Goal: Information Seeking & Learning: Learn about a topic

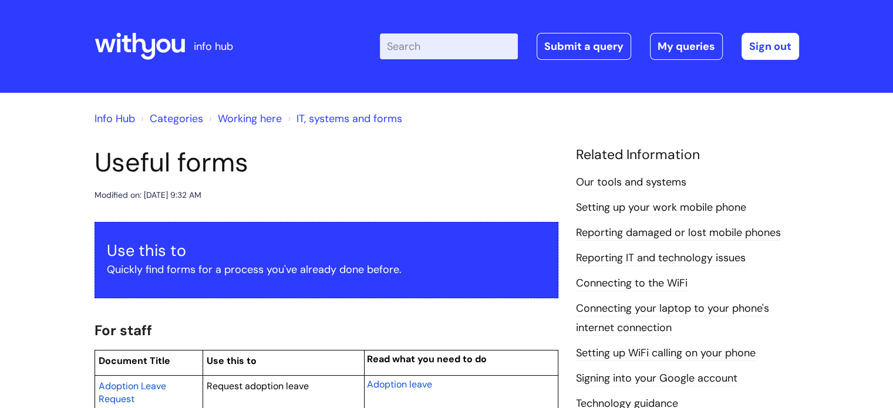
click at [122, 117] on link "Info Hub" at bounding box center [115, 119] width 41 height 14
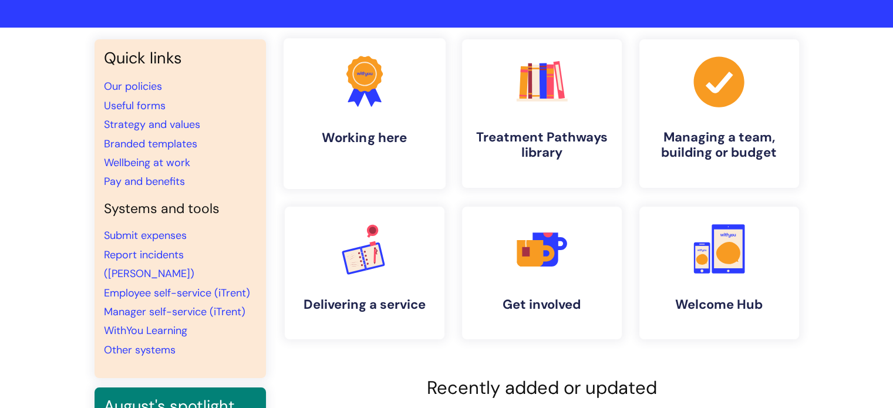
scroll to position [66, 0]
click at [539, 105] on icon ".cls-1{fill:#f89b22;}.cls-1,.cls-2,.cls-3,.cls-4,.cls-5,.cls-6,.cls-7{stroke-wi…" at bounding box center [542, 81] width 58 height 58
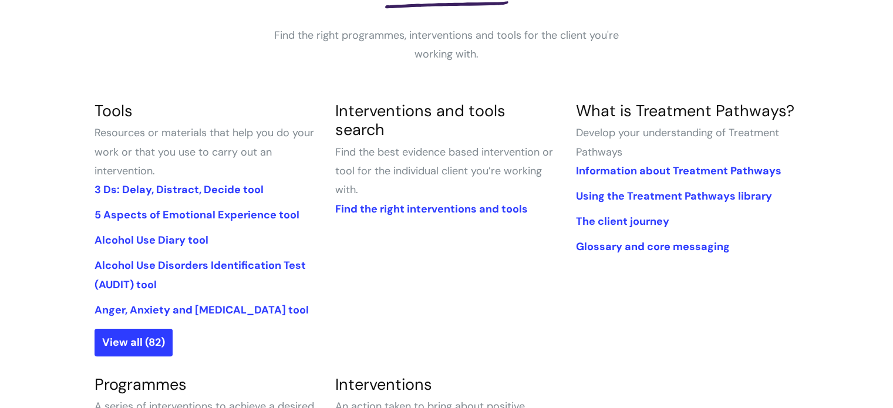
scroll to position [210, 0]
click at [139, 342] on link "View all (82)" at bounding box center [134, 343] width 78 height 27
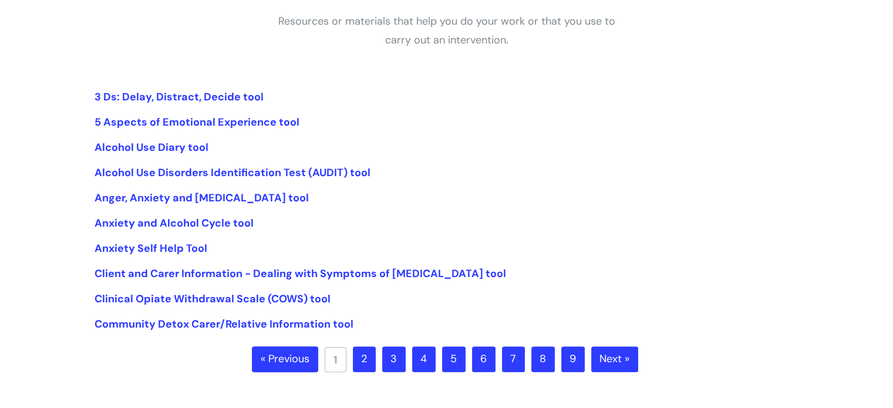
scroll to position [228, 0]
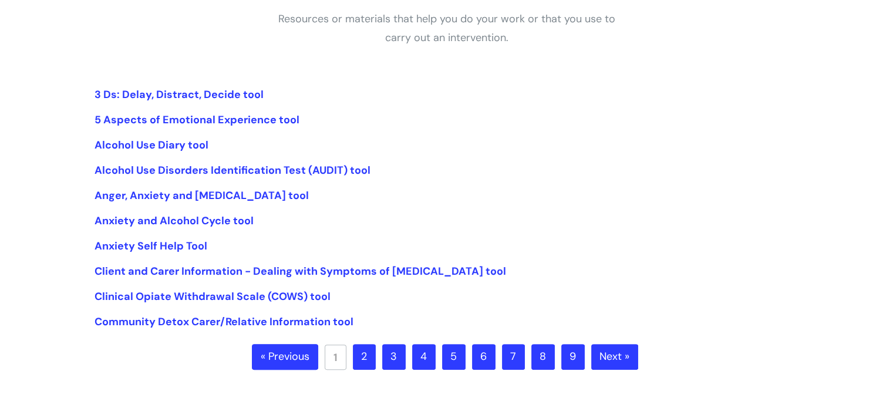
click at [369, 359] on link "2" at bounding box center [364, 357] width 23 height 26
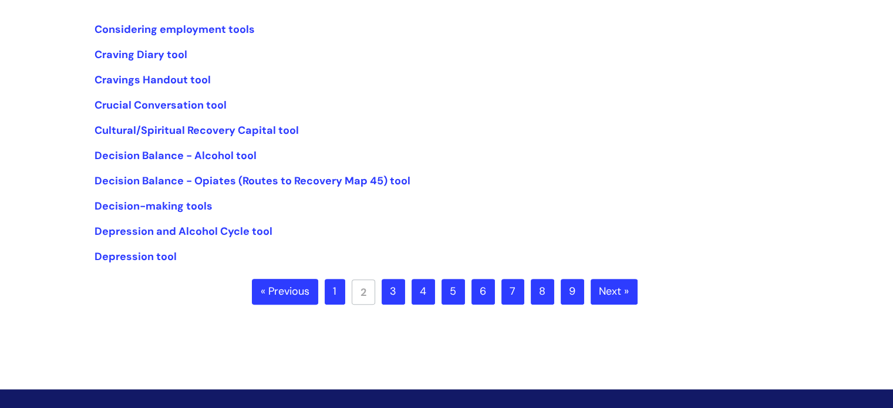
scroll to position [294, 0]
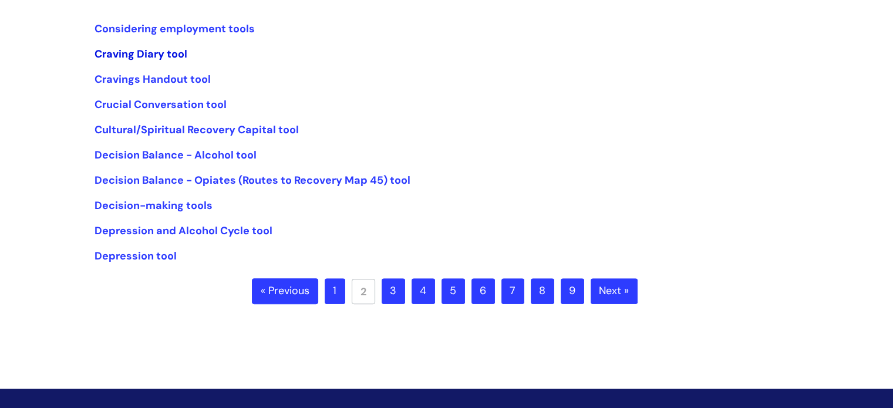
click at [167, 55] on link "Craving Diary tool" at bounding box center [141, 54] width 93 height 14
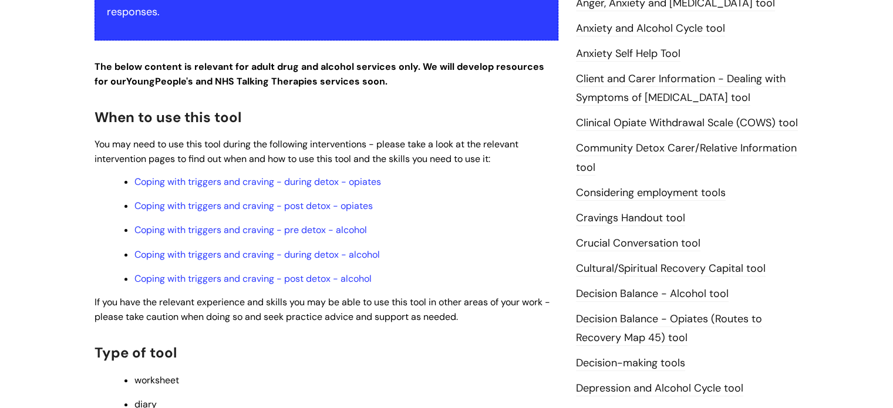
scroll to position [300, 0]
drag, startPoint x: 267, startPoint y: 284, endPoint x: 384, endPoint y: 371, distance: 145.6
click at [384, 371] on div "This is for internal use only unless stated in partnership agreements. Use this…" at bounding box center [327, 267] width 464 height 690
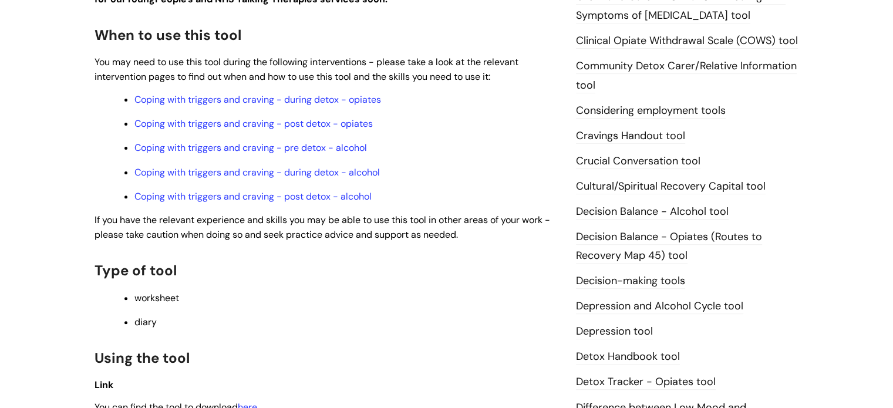
scroll to position [381, 0]
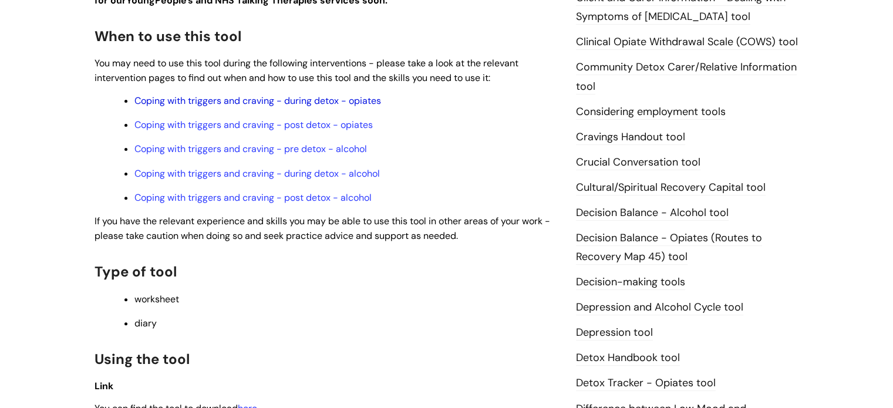
click at [227, 105] on link "Coping with triggers and craving - during detox - opiates" at bounding box center [257, 101] width 247 height 12
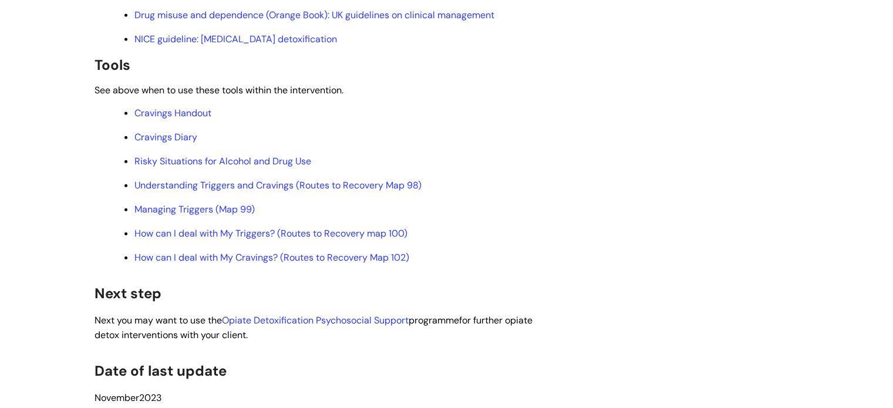
scroll to position [2687, 0]
